Goal: Transaction & Acquisition: Purchase product/service

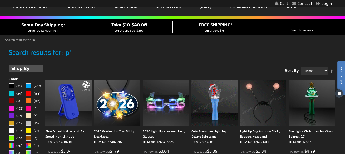
scroll to position [51, 0]
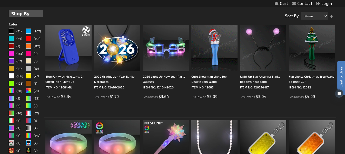
scroll to position [103, 0]
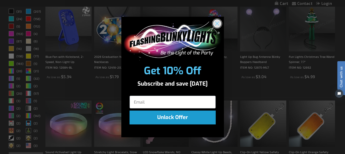
click at [216, 24] on icon "Close dialog" at bounding box center [216, 23] width 9 height 9
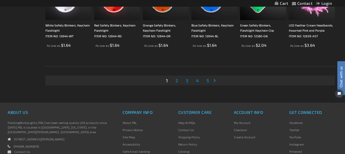
scroll to position [1025, 0]
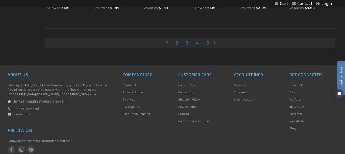
click at [176, 43] on span "2" at bounding box center [176, 43] width 3 height 6
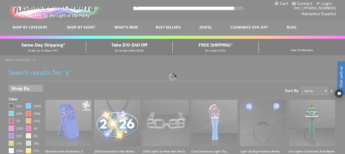
scroll to position [4, 0]
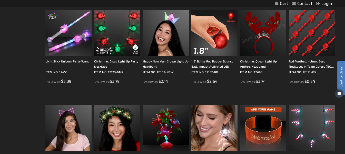
scroll to position [897, 0]
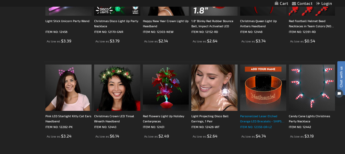
click at [254, 122] on div "Personalized Laser Etched Orange LED Bracelets - SHIPS SEPARATELY IN 5 BUS. DAY…" at bounding box center [263, 118] width 46 height 10
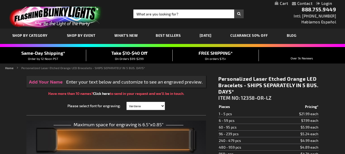
type input "5637"
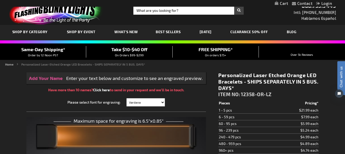
scroll to position [77, 0]
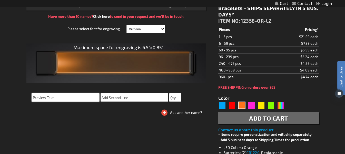
click at [60, 96] on input "text" at bounding box center [65, 97] width 67 height 8
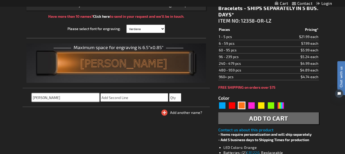
type input "[PERSON_NAME]"
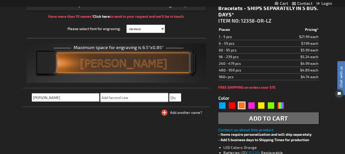
click at [111, 97] on input "text" at bounding box center [133, 97] width 67 height 8
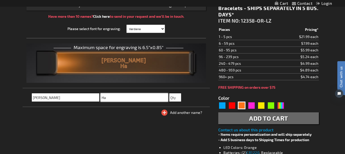
type input "H"
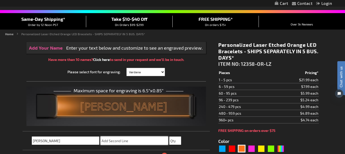
scroll to position [0, 0]
